Goal: Task Accomplishment & Management: Use online tool/utility

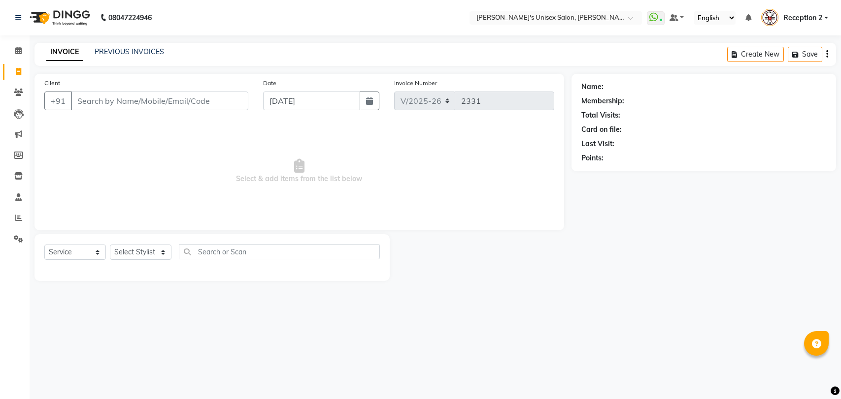
select select "62"
select select "service"
click at [159, 256] on select "Select Stylist [PERSON_NAME] [PERSON_NAME] DEEPA [PERSON_NAME] NEHA Nitin [PERS…" at bounding box center [141, 252] width 62 height 15
select select "47432"
click at [110, 245] on select "Select Stylist [PERSON_NAME] [PERSON_NAME] DEEPA [PERSON_NAME] NEHA Nitin [PERS…" at bounding box center [141, 252] width 62 height 15
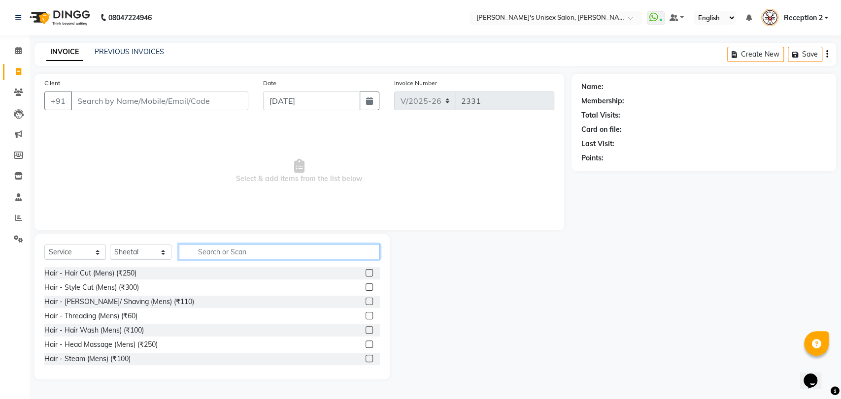
click at [207, 254] on input "text" at bounding box center [279, 251] width 201 height 15
type input "THREADING"
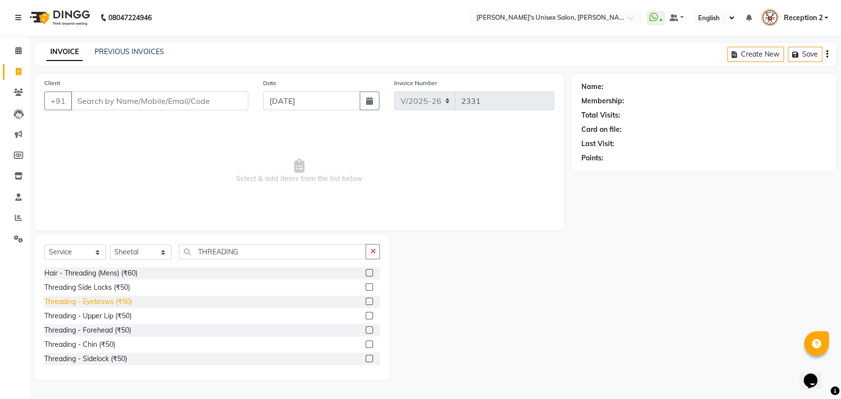
click at [113, 301] on div "Threading - Eyebrows (₹50)" at bounding box center [88, 302] width 88 height 10
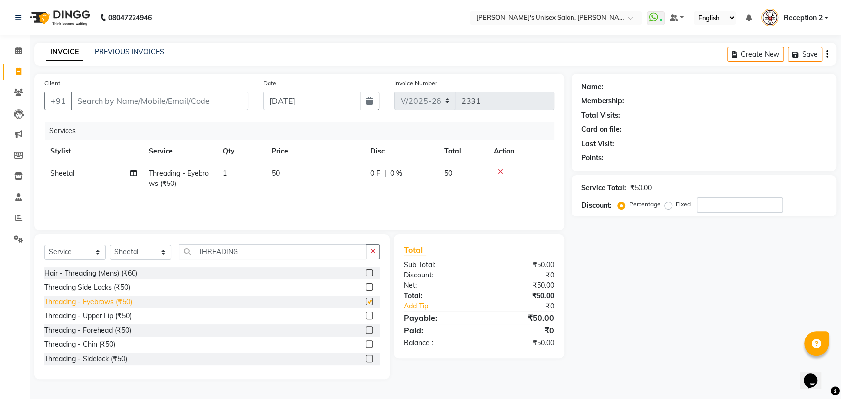
checkbox input "false"
click at [112, 315] on div "Threading - Upper Lip (₹50)" at bounding box center [87, 316] width 87 height 10
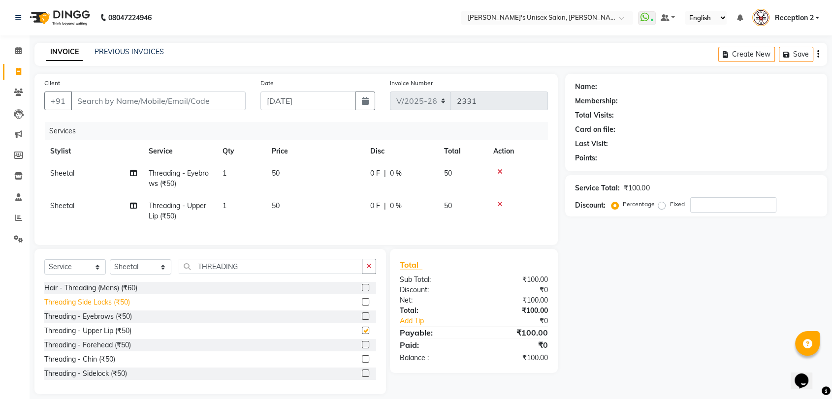
checkbox input "false"
click at [110, 351] on div "Threading - Forehead (₹50)" at bounding box center [87, 345] width 87 height 10
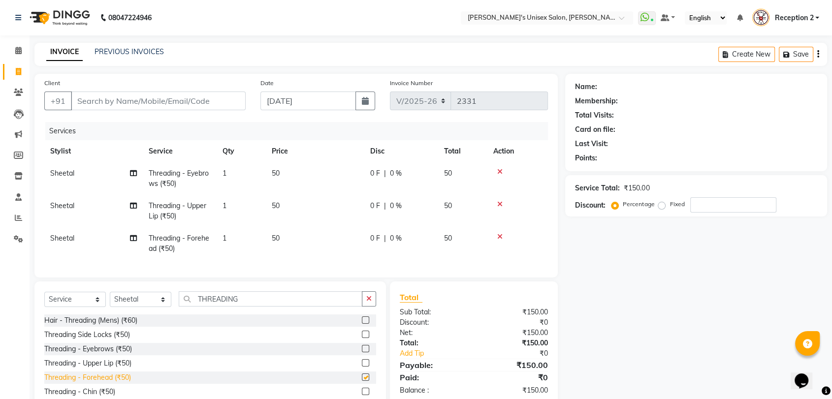
checkbox input "false"
click at [248, 307] on input "THREADING" at bounding box center [271, 299] width 184 height 15
type input "T"
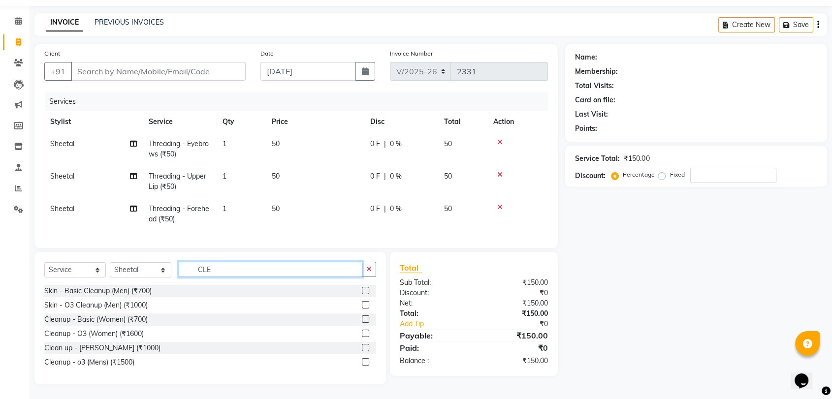
scroll to position [37, 0]
type input "CLE"
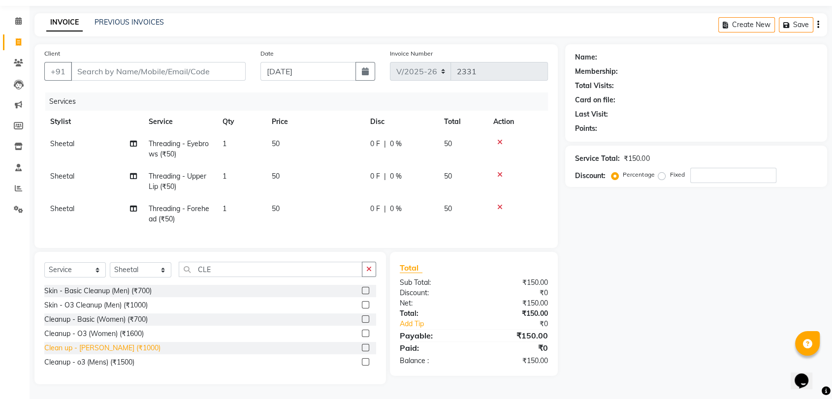
click at [93, 350] on div "Clean up - [PERSON_NAME] (₹1000)" at bounding box center [102, 348] width 116 height 10
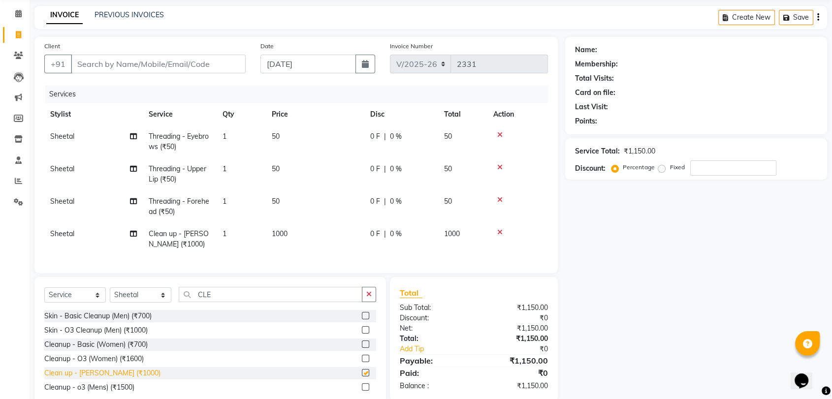
checkbox input "false"
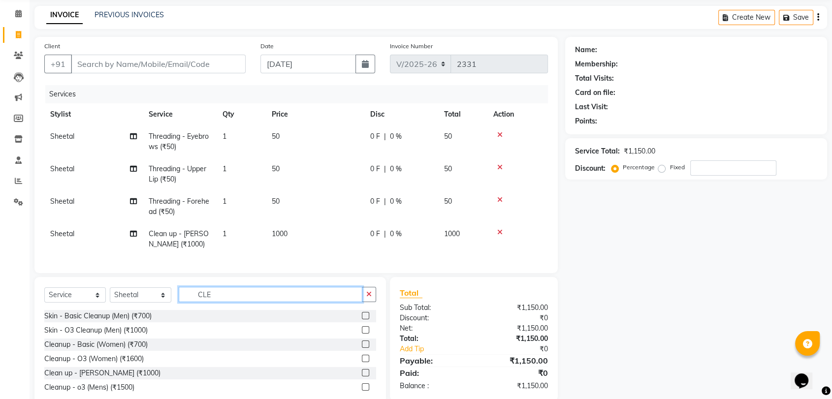
click at [229, 302] on input "CLE" at bounding box center [271, 294] width 184 height 15
type input "C"
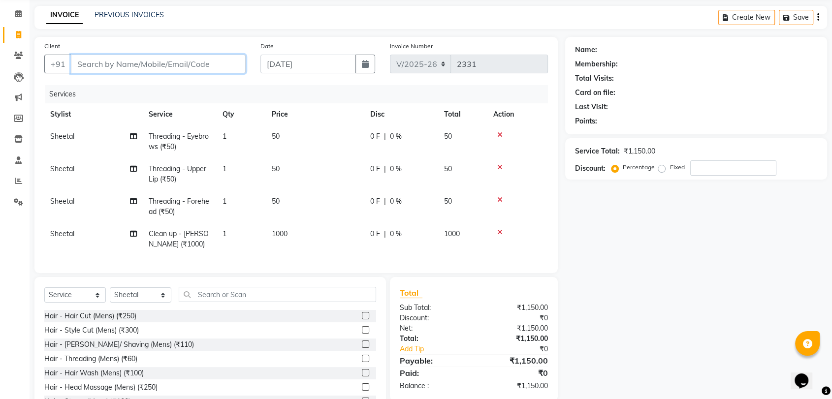
click at [110, 64] on input "Client" at bounding box center [158, 64] width 175 height 19
type input "S"
type input "0"
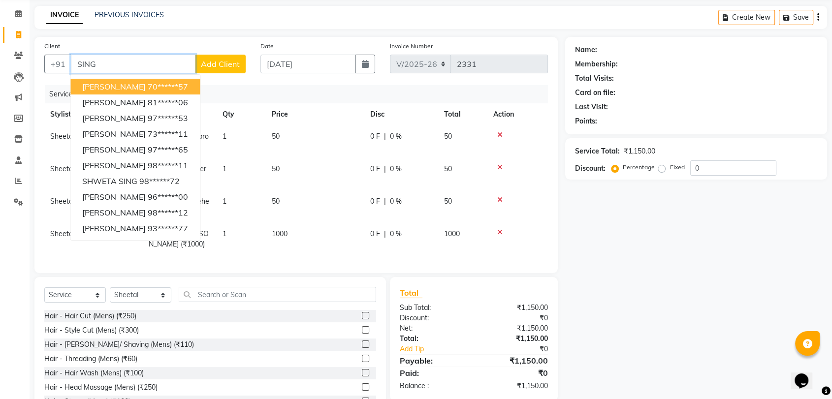
click at [139, 61] on input "SING" at bounding box center [133, 64] width 125 height 19
type input "S"
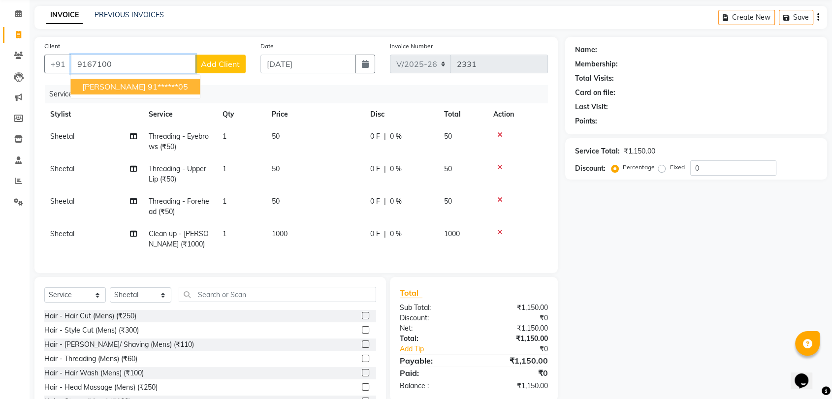
click at [167, 88] on ngb-highlight "91******05" at bounding box center [168, 87] width 40 height 10
type input "91******05"
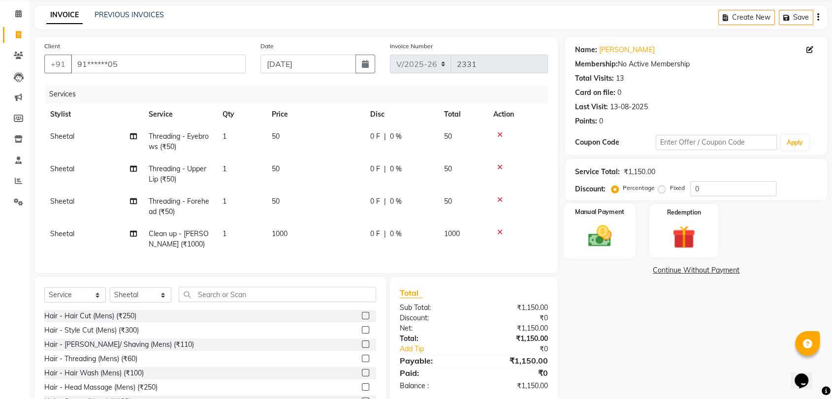
click at [599, 238] on img at bounding box center [600, 237] width 38 height 28
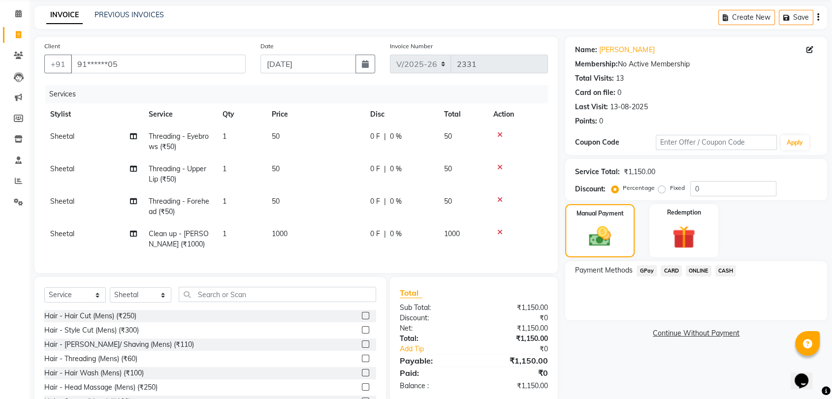
click at [642, 268] on span "GPay" at bounding box center [647, 270] width 20 height 11
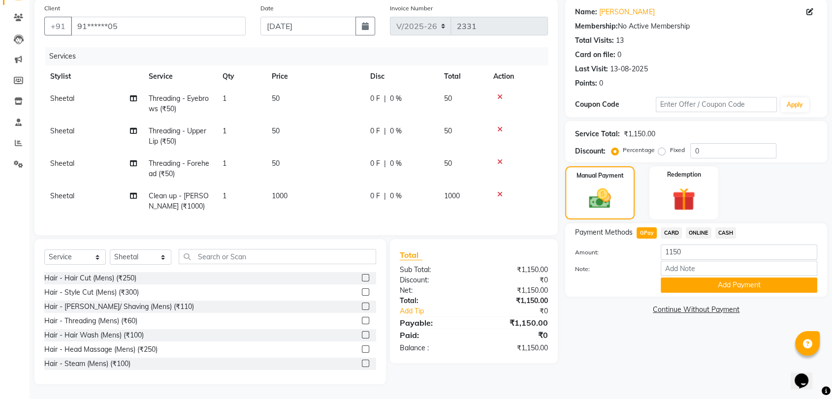
scroll to position [83, 0]
click at [723, 278] on button "Add Payment" at bounding box center [739, 285] width 157 height 15
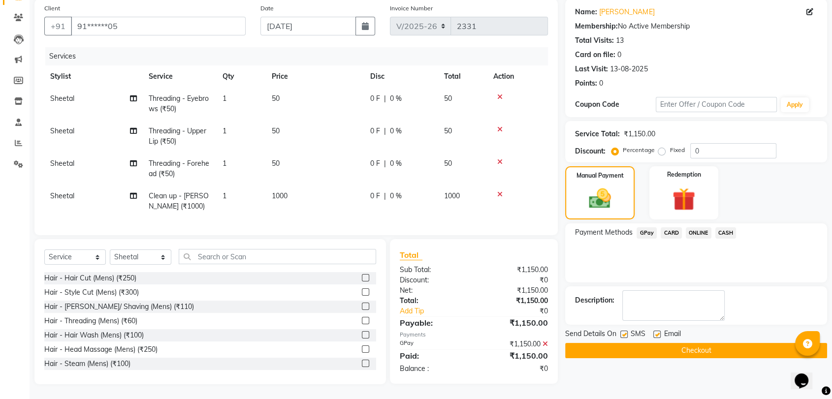
click at [701, 343] on button "Checkout" at bounding box center [696, 350] width 262 height 15
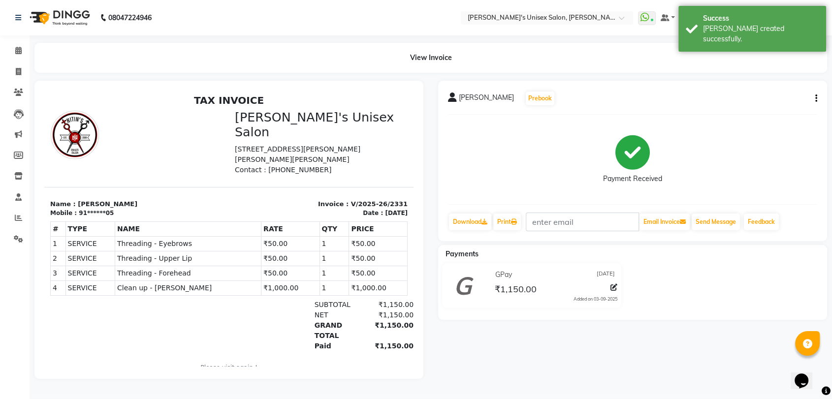
scroll to position [3, 0]
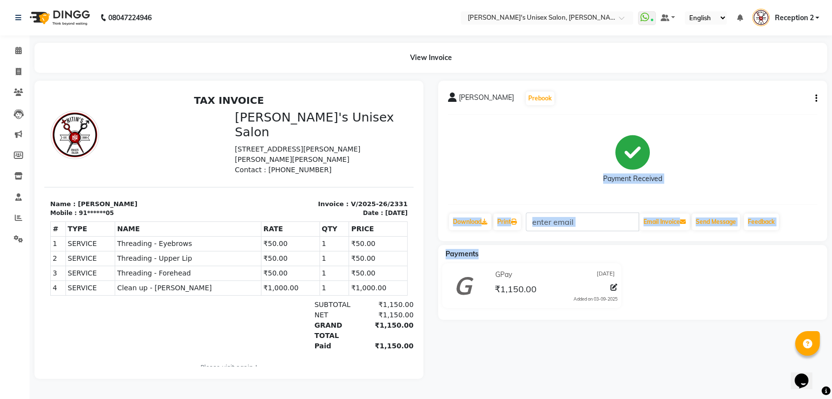
drag, startPoint x: 474, startPoint y: 333, endPoint x: 549, endPoint y: 125, distance: 220.9
click at [549, 125] on div "[PERSON_NAME] Prebook Payment Received Download Print Email Invoice Send Messag…" at bounding box center [633, 230] width 404 height 298
click at [816, 99] on icon "button" at bounding box center [817, 99] width 2 height 0
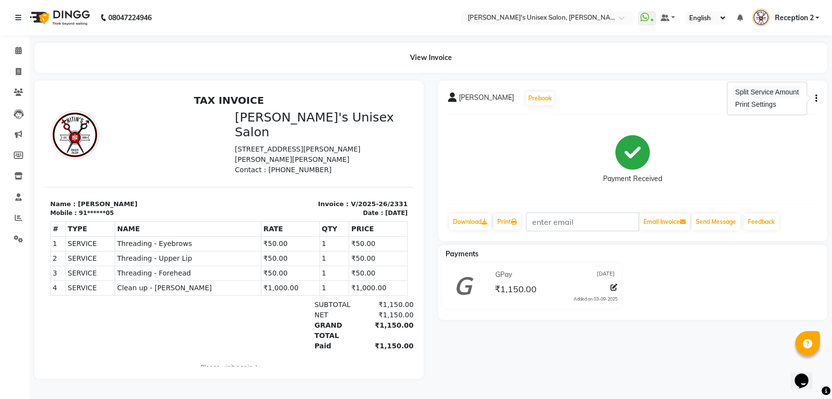
click at [779, 87] on div "Split Service Amount" at bounding box center [766, 92] width 67 height 12
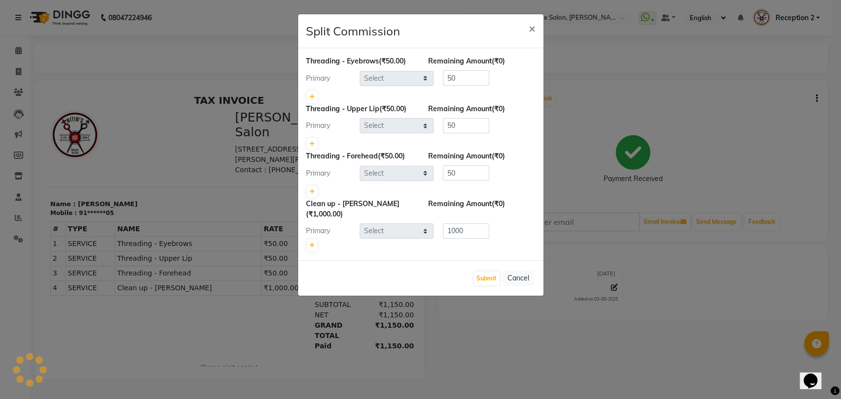
select select "47432"
click at [496, 272] on button "Submit" at bounding box center [486, 279] width 25 height 14
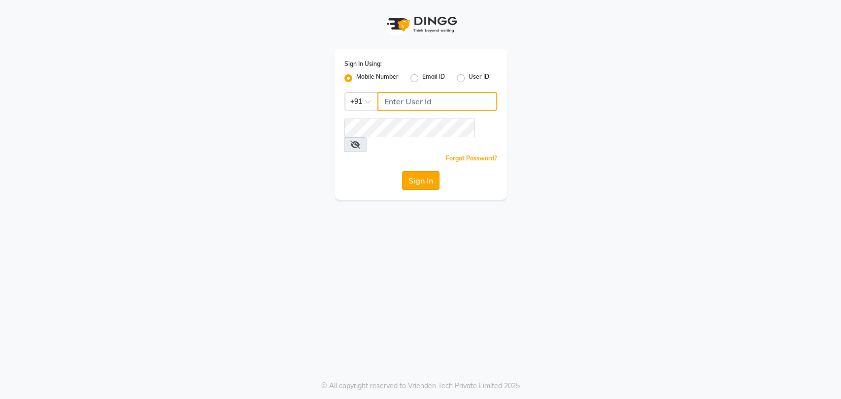
type input "7208314193"
click at [431, 171] on button "Sign In" at bounding box center [420, 180] width 37 height 19
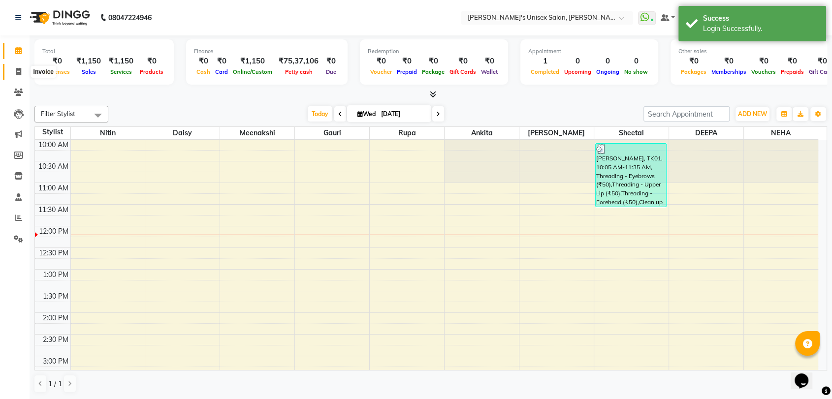
click at [19, 73] on icon at bounding box center [18, 71] width 5 height 7
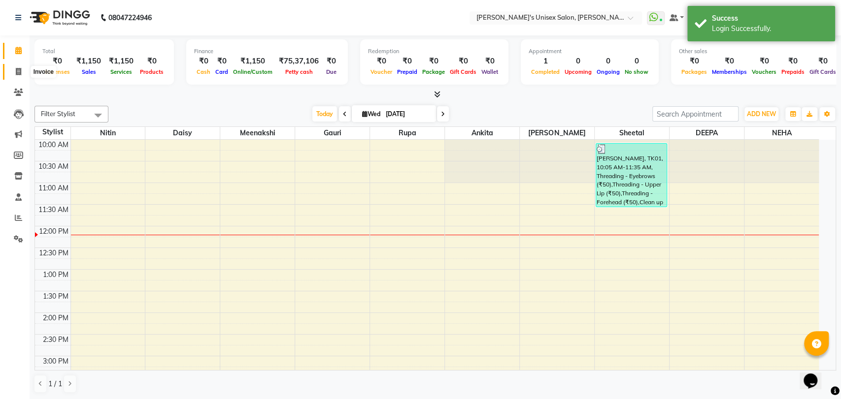
select select "62"
select select "service"
